Goal: Find contact information: Find contact information

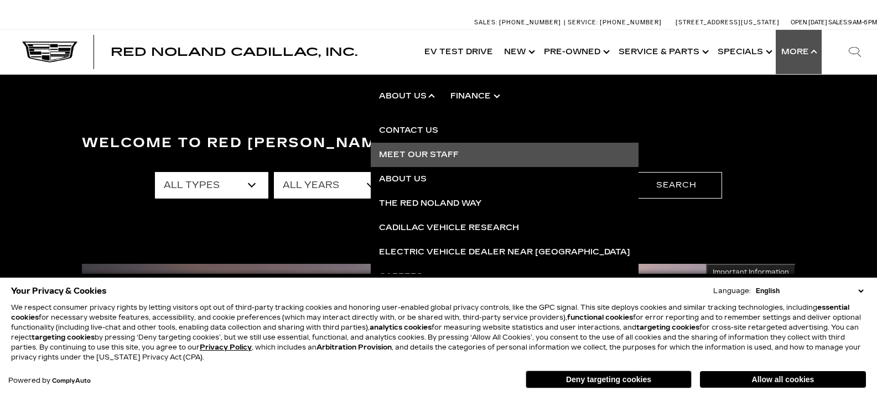
click at [424, 155] on link "Meet Our Staff" at bounding box center [505, 155] width 268 height 24
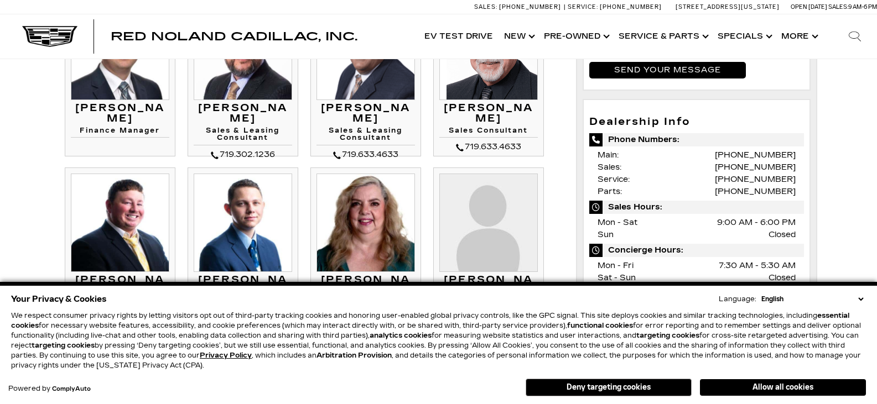
scroll to position [553, 0]
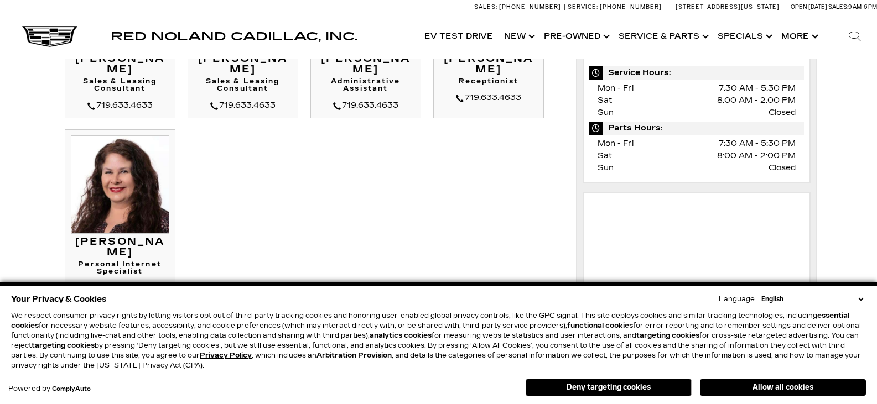
click at [768, 388] on button "Allow all cookies" at bounding box center [783, 388] width 166 height 17
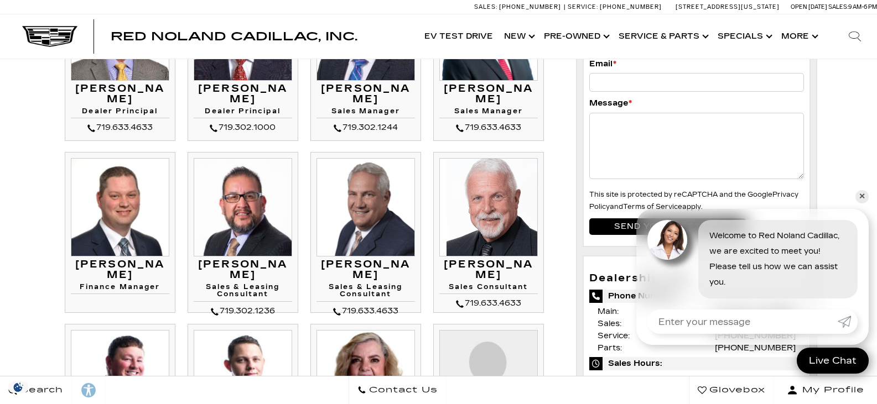
scroll to position [166, 0]
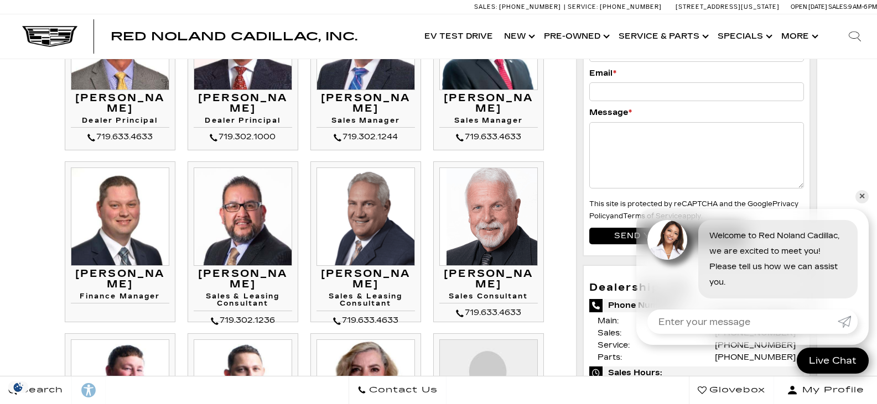
click at [134, 221] on img at bounding box center [120, 217] width 98 height 98
click at [129, 281] on div "[PERSON_NAME] Finance Manager [PERSON_NAME] Finance Manager" at bounding box center [120, 286] width 98 height 35
click at [138, 272] on h3 "[PERSON_NAME]" at bounding box center [120, 280] width 98 height 22
click at [78, 282] on div "[PERSON_NAME] Finance Manager [PERSON_NAME] Finance Manager" at bounding box center [120, 286] width 98 height 35
click at [87, 297] on li "[PERSON_NAME] Finance Manager [PERSON_NAME] Finance Manager" at bounding box center [120, 242] width 111 height 161
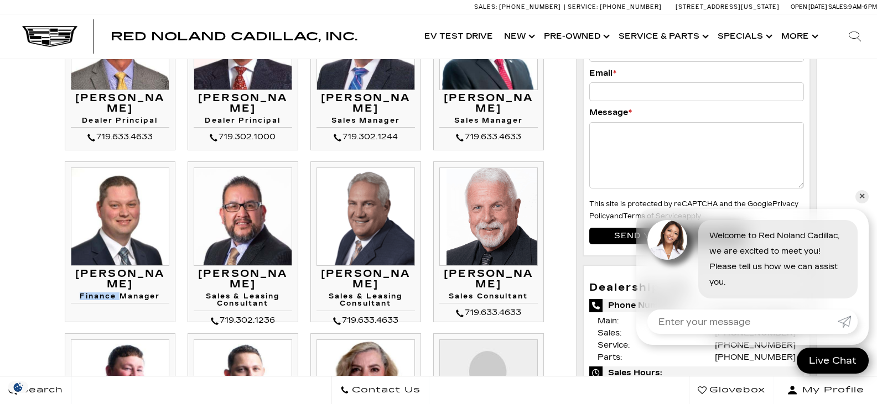
click at [87, 297] on li "[PERSON_NAME] Finance Manager [PERSON_NAME] Finance Manager" at bounding box center [120, 242] width 111 height 161
click at [94, 279] on h3 "[PERSON_NAME]" at bounding box center [120, 280] width 98 height 22
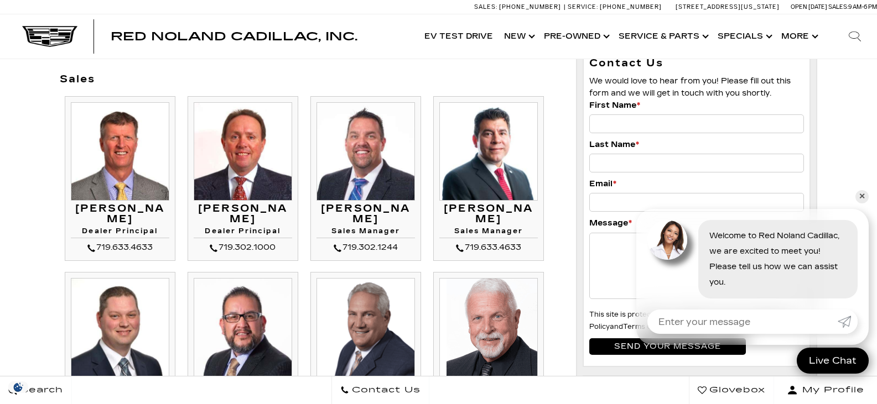
scroll to position [111, 0]
